Goal: Information Seeking & Learning: Learn about a topic

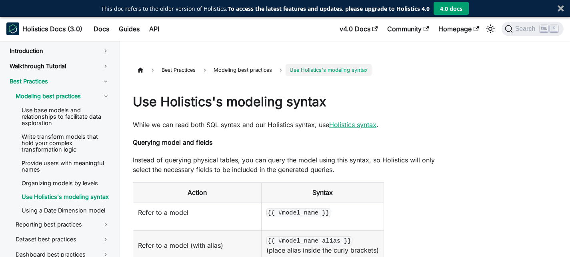
click at [359, 126] on link "Holistics syntax" at bounding box center [352, 125] width 47 height 8
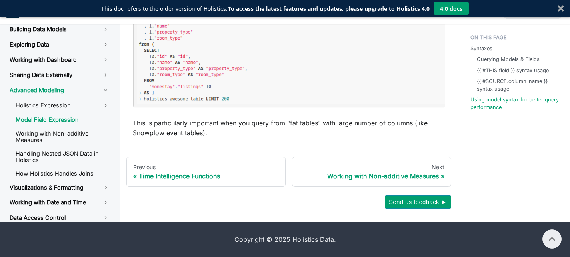
scroll to position [1201, 0]
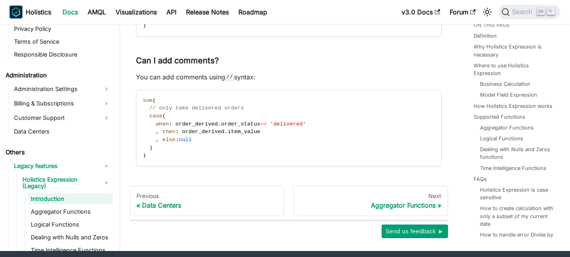
scroll to position [2714, 0]
